Goal: Task Accomplishment & Management: Manage account settings

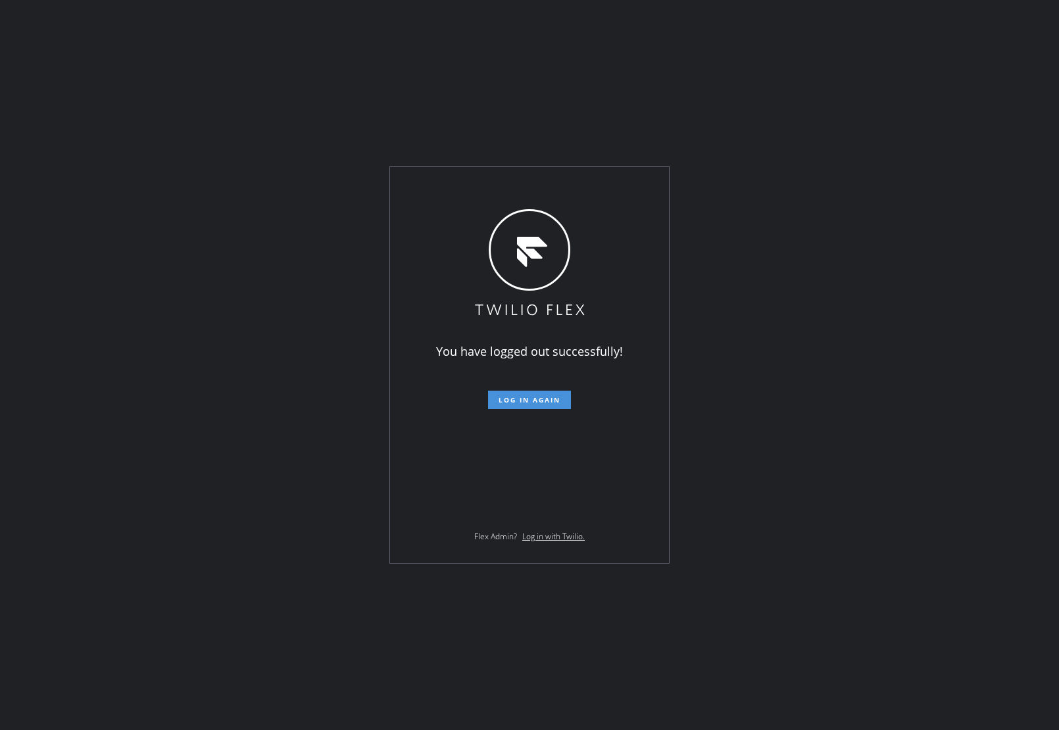
click at [523, 400] on span "Log in again" at bounding box center [530, 399] width 62 height 9
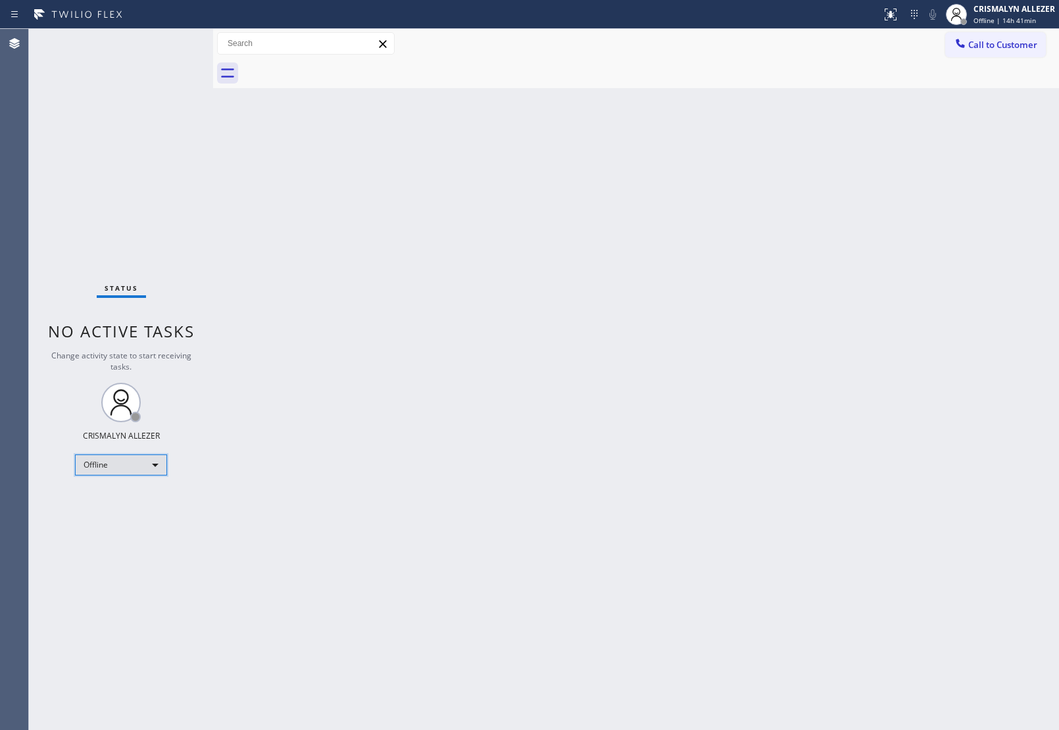
click at [157, 461] on div "Offline" at bounding box center [121, 465] width 92 height 21
click at [117, 520] on li "Unavailable" at bounding box center [120, 516] width 89 height 16
